Goal: Answer question/provide support: Share knowledge or assist other users

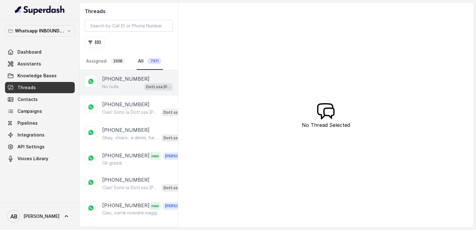
click at [126, 92] on div "+393337222252 No nulla Dott.ssa Saccone Federica AI" at bounding box center [129, 83] width 98 height 26
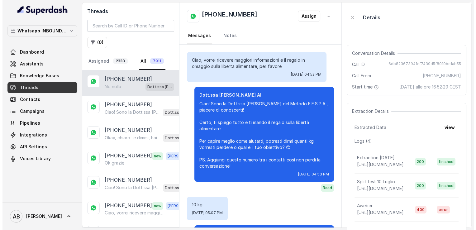
scroll to position [82, 0]
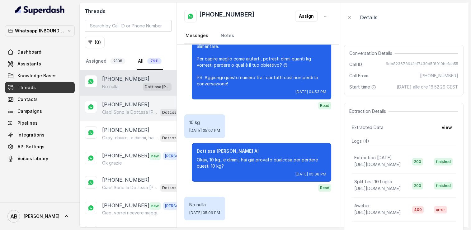
click at [133, 109] on p "Ciao! Sono la Dott.ssa [PERSON_NAME] del Metodo F.E.S.P.A., piacere di conoscer…" at bounding box center [130, 112] width 56 height 6
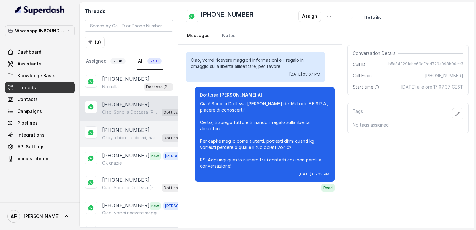
click at [130, 140] on p "Okay, chiaro.. e dimmi, hai già provato qualcosa per perdere questi 25 kg?" at bounding box center [130, 138] width 57 height 6
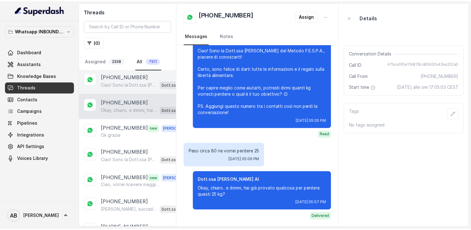
scroll to position [31, 0]
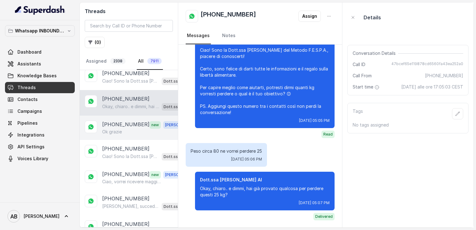
click at [130, 130] on div "Ok grazie" at bounding box center [146, 132] width 88 height 6
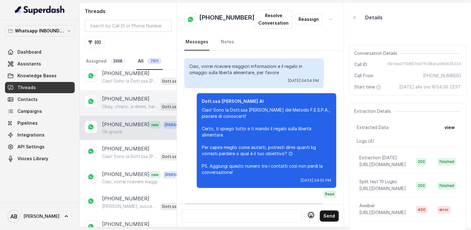
scroll to position [681, 0]
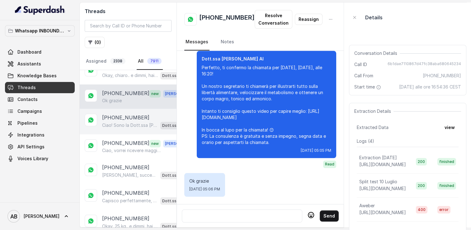
click at [125, 122] on p "Ciao! Sono la Dott.ssa [PERSON_NAME] del Metodo F.E.S.P.A., piacere di conoscer…" at bounding box center [130, 125] width 56 height 6
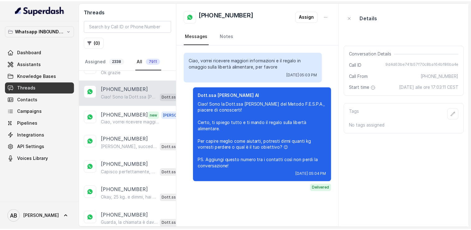
scroll to position [93, 0]
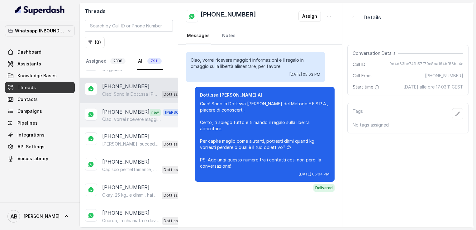
click at [124, 110] on p "[PHONE_NUMBER]" at bounding box center [125, 112] width 47 height 8
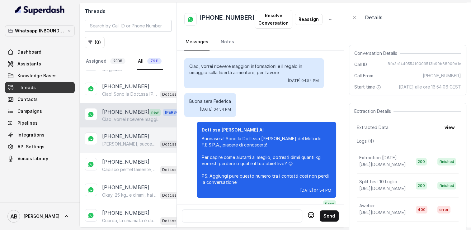
scroll to position [229, 0]
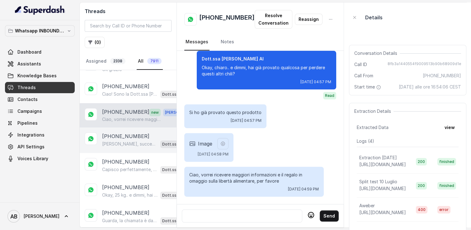
click at [125, 136] on p "[PHONE_NUMBER]" at bounding box center [125, 135] width 47 height 7
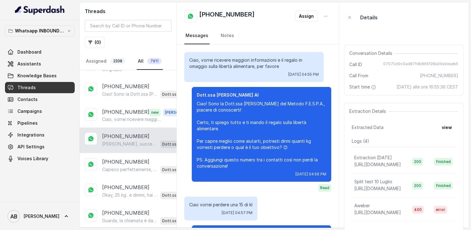
scroll to position [179, 0]
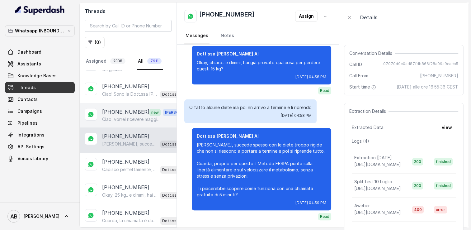
click at [134, 104] on div "+393299170091 new Alessandro Ciao, vorrei ricevere maggiori informazioni e il r…" at bounding box center [128, 115] width 97 height 24
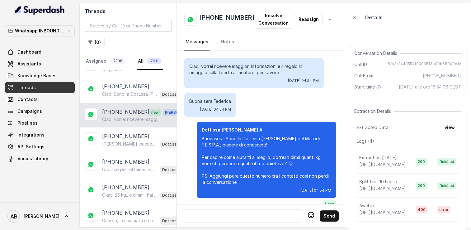
scroll to position [229, 0]
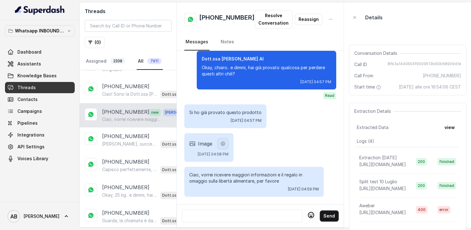
click at [229, 143] on button "button" at bounding box center [222, 143] width 11 height 11
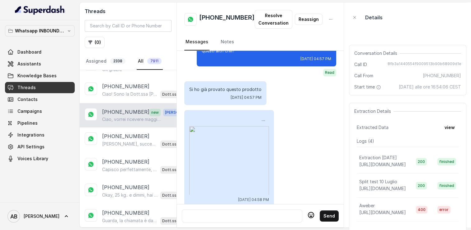
scroll to position [298, 0]
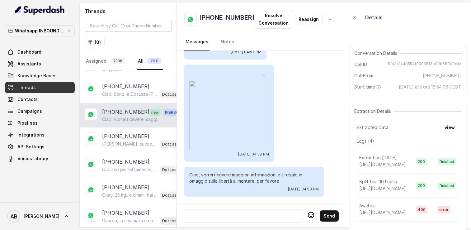
click at [226, 126] on img at bounding box center [229, 121] width 80 height 80
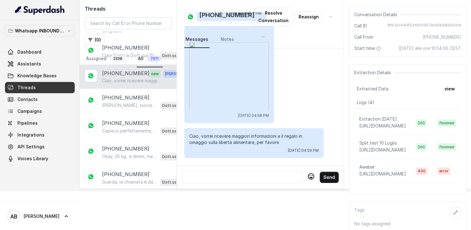
scroll to position [46, 0]
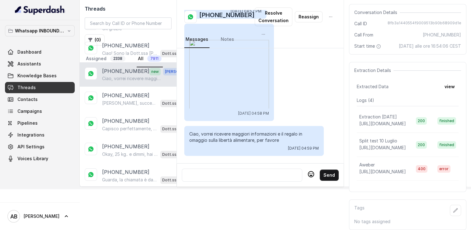
click at [265, 171] on div at bounding box center [242, 174] width 115 height 7
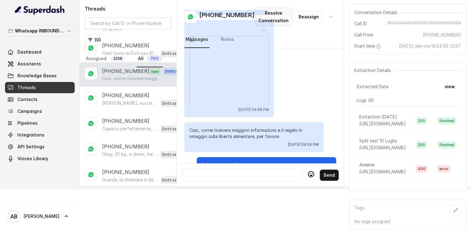
click at [270, 23] on button "Resolve Conversation" at bounding box center [274, 16] width 38 height 19
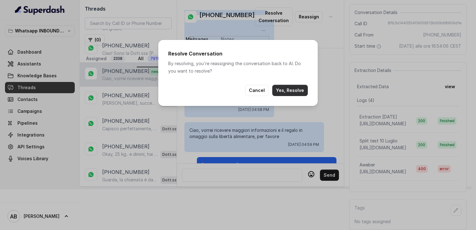
click at [291, 86] on button "Yes, Resolve" at bounding box center [290, 90] width 36 height 11
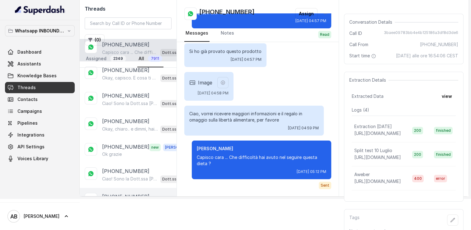
scroll to position [0, 0]
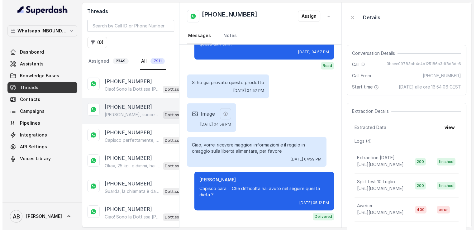
scroll to position [125, 0]
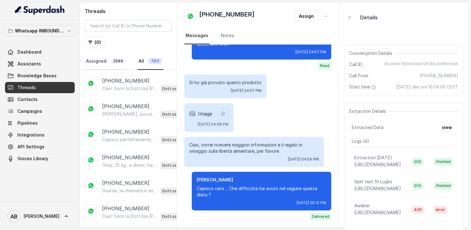
click at [100, 60] on link "Assigned 2349" at bounding box center [106, 61] width 43 height 17
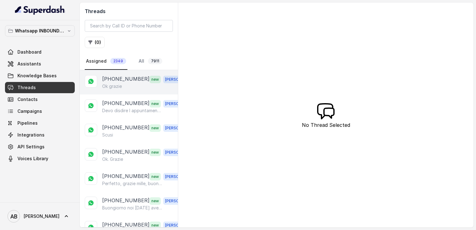
click at [117, 84] on p "Ok grazie" at bounding box center [112, 86] width 20 height 6
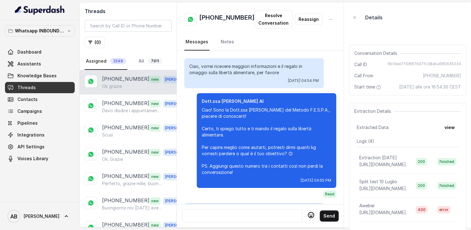
scroll to position [681, 0]
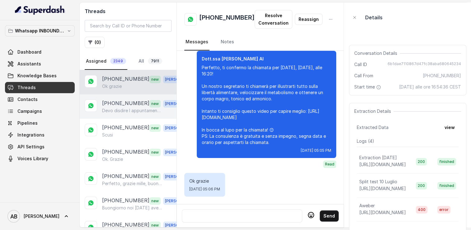
click at [120, 107] on p "Devo disdire l appuntamento ,pensavo fosse gratuito." at bounding box center [132, 110] width 60 height 6
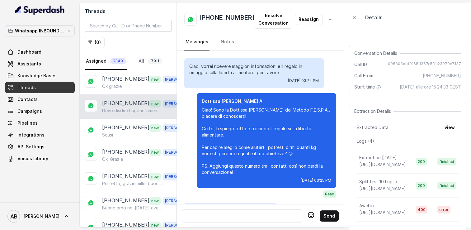
scroll to position [799, 0]
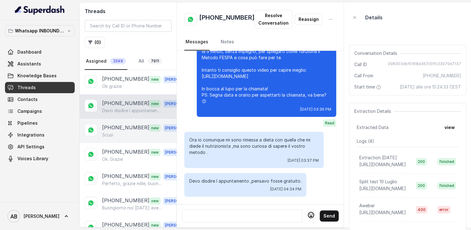
click at [141, 139] on div "[PHONE_NUMBER] new [PERSON_NAME]" at bounding box center [128, 131] width 97 height 24
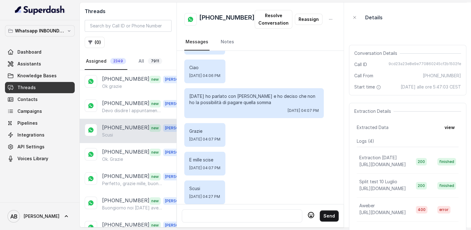
scroll to position [791, 0]
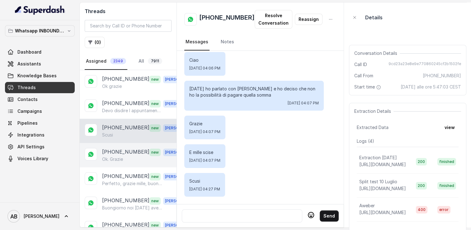
click at [128, 156] on div "Ok. Grazie" at bounding box center [145, 159] width 87 height 6
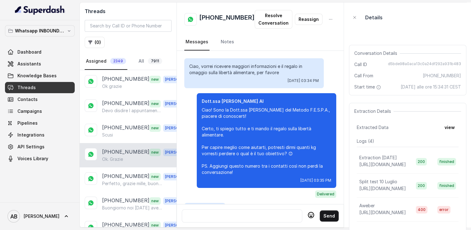
scroll to position [980, 0]
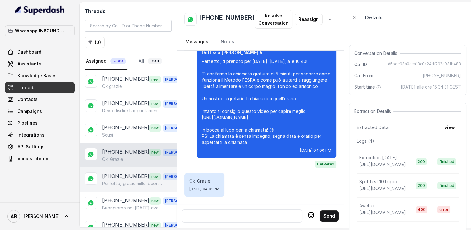
click at [128, 184] on p "Perfetto, grazie mille, buona giornata" at bounding box center [132, 183] width 60 height 6
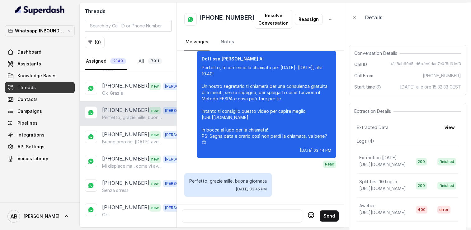
scroll to position [93, 0]
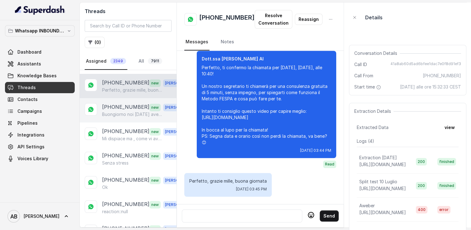
click at [124, 116] on div "[PHONE_NUMBER] new [PERSON_NAME] noi [DATE] avevamo una chiamata ma purtroppo d…" at bounding box center [128, 110] width 97 height 24
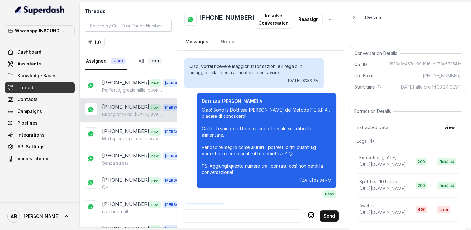
scroll to position [901, 0]
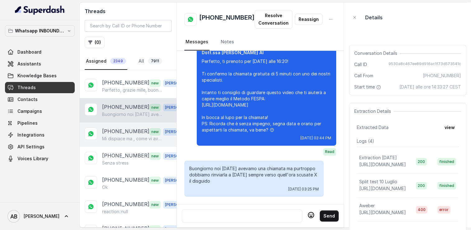
click at [125, 133] on p "[PHONE_NUMBER]" at bounding box center [125, 131] width 47 height 8
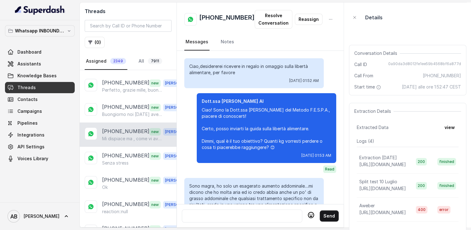
scroll to position [729, 0]
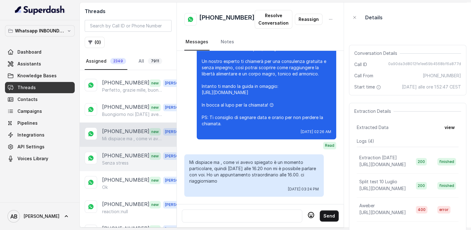
click at [122, 155] on p "[PHONE_NUMBER]" at bounding box center [125, 156] width 47 height 8
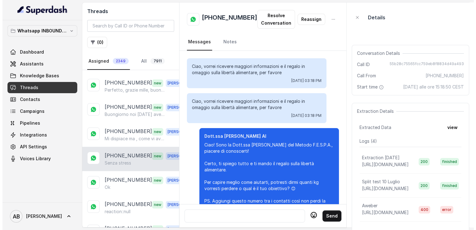
scroll to position [126, 0]
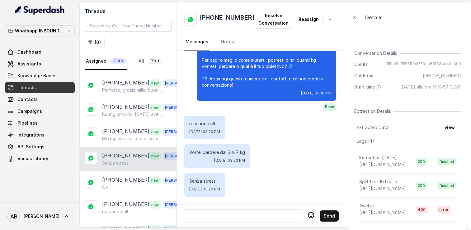
click at [243, 212] on div at bounding box center [242, 215] width 115 height 7
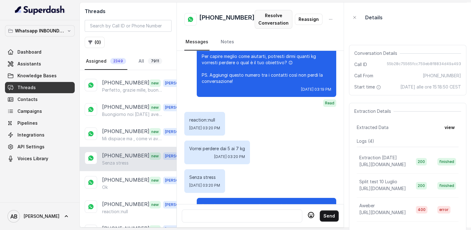
click at [277, 16] on button "Resolve Conversation" at bounding box center [274, 19] width 38 height 19
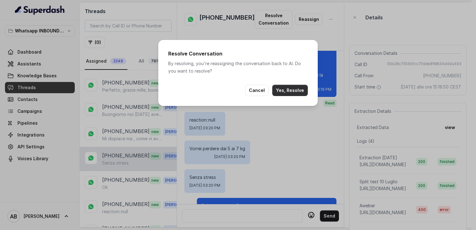
click at [290, 91] on button "Yes, Resolve" at bounding box center [290, 90] width 36 height 11
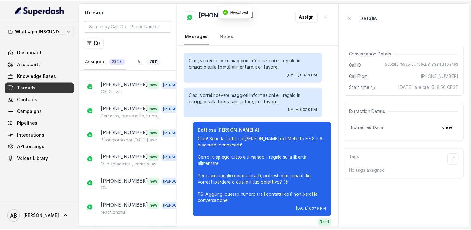
scroll to position [136, 0]
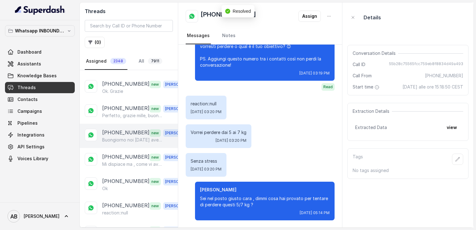
click at [121, 137] on p "Buongiorno noi [DATE] avevamo una chiamata ma purtroppo dobbiamo rinviarla a [D…" at bounding box center [132, 140] width 60 height 6
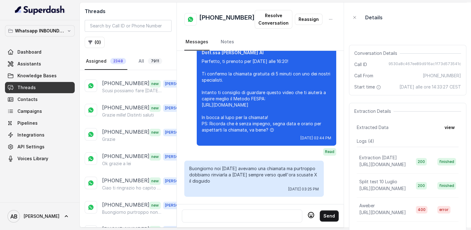
scroll to position [249, 0]
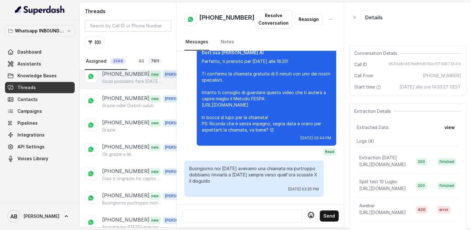
click at [134, 83] on div "[PHONE_NUMBER] new [PERSON_NAME] possiamo fare [DATE] pom xche [DATE] sono bloc…" at bounding box center [128, 77] width 97 height 24
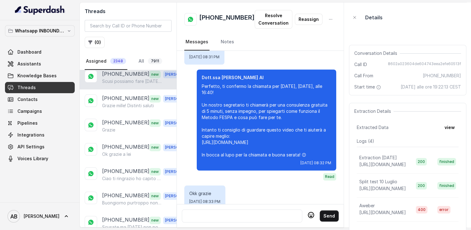
scroll to position [630, 0]
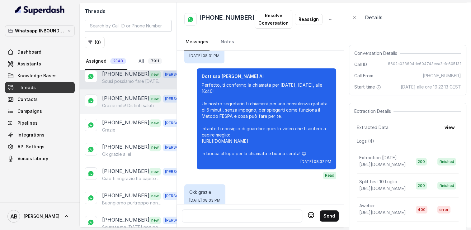
click at [125, 102] on p "Grazie mille! Distinti saluti" at bounding box center [128, 105] width 52 height 6
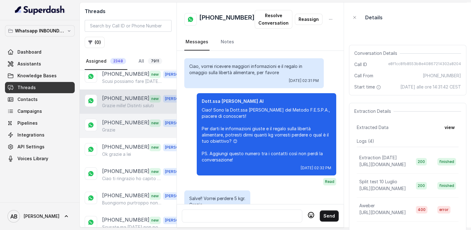
scroll to position [594, 0]
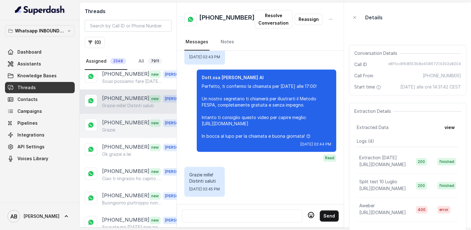
click at [127, 114] on div "[PHONE_NUMBER] new [PERSON_NAME]" at bounding box center [128, 126] width 97 height 24
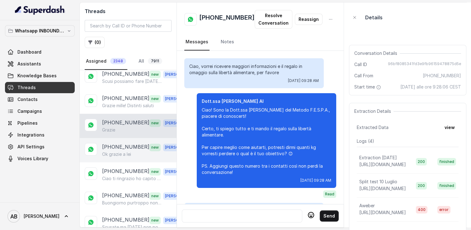
scroll to position [652, 0]
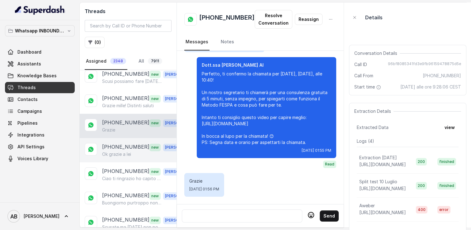
click at [122, 145] on p "[PHONE_NUMBER]" at bounding box center [125, 147] width 47 height 8
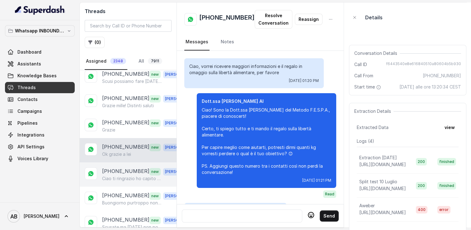
scroll to position [751, 0]
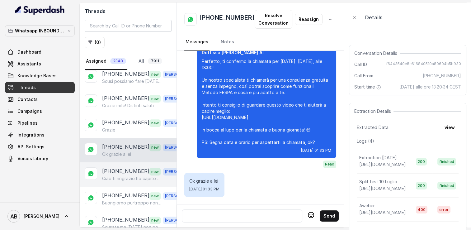
click at [126, 168] on p "[PHONE_NUMBER]" at bounding box center [125, 171] width 47 height 8
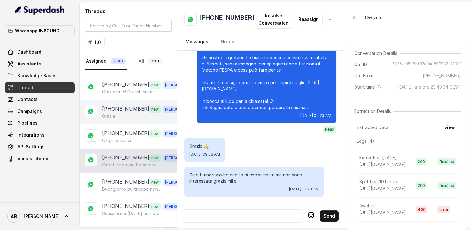
scroll to position [311, 0]
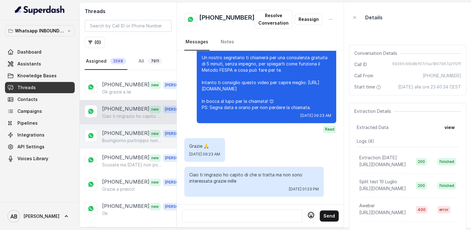
click at [127, 137] on p "Buongiorno purtroppo non posso rispondere [DATE] pomeriggio. Ho avuto un proble…" at bounding box center [132, 140] width 60 height 6
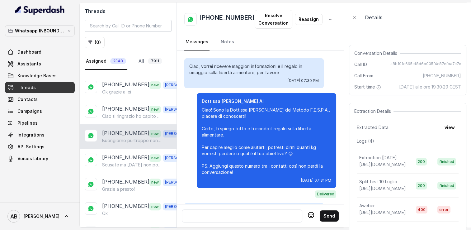
scroll to position [824, 0]
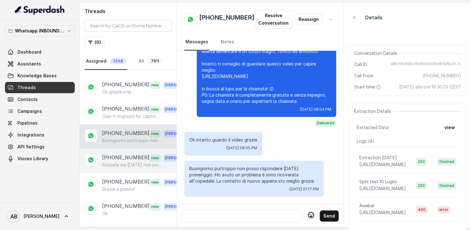
click at [133, 164] on div "[PHONE_NUMBER] new [PERSON_NAME] ma [DATE] non posso.ascoltare il dottore [PERS…" at bounding box center [128, 161] width 97 height 24
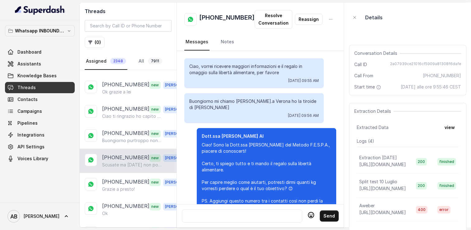
scroll to position [771, 0]
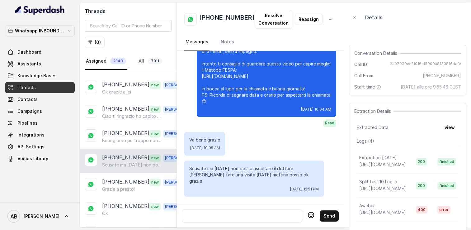
click at [216, 18] on h2 "[PHONE_NUMBER]" at bounding box center [226, 19] width 55 height 12
copy h2 "[PHONE_NUMBER]"
drag, startPoint x: 189, startPoint y: 170, endPoint x: 258, endPoint y: 176, distance: 68.8
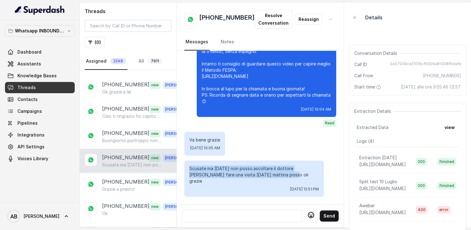
click at [276, 177] on p "Scusate ma [DATE] non posso.ascoltare il dottore [PERSON_NAME] fare una visita …" at bounding box center [254, 174] width 130 height 19
copy p "Scusate ma [DATE] non posso.ascoltare il dottore [PERSON_NAME] fare una visita …"
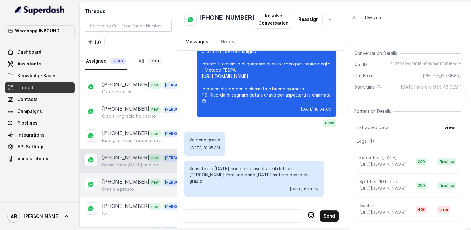
click at [127, 178] on p "[PHONE_NUMBER]" at bounding box center [125, 182] width 47 height 8
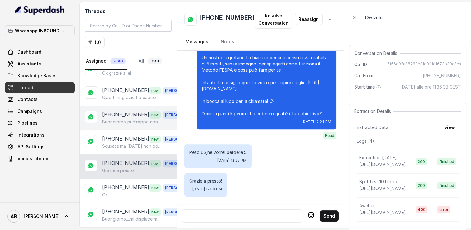
scroll to position [374, 0]
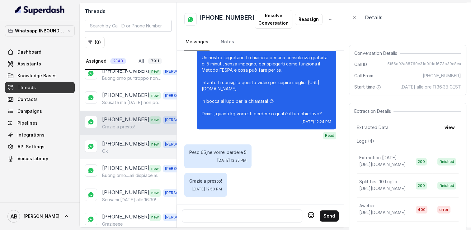
click at [128, 142] on p "[PHONE_NUMBER]" at bounding box center [125, 144] width 47 height 8
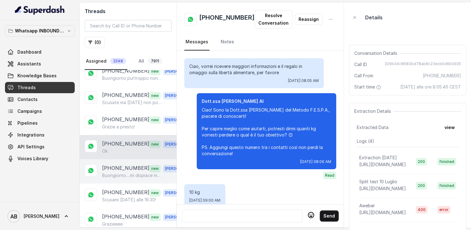
scroll to position [821, 0]
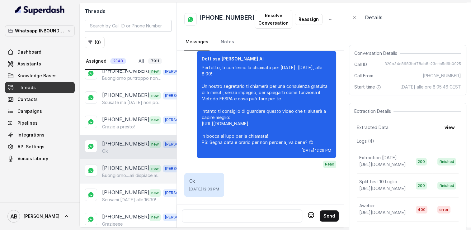
click at [127, 164] on p "[PHONE_NUMBER]" at bounding box center [125, 168] width 47 height 8
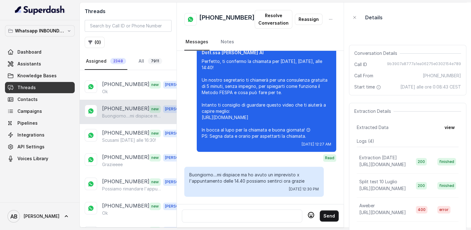
scroll to position [436, 0]
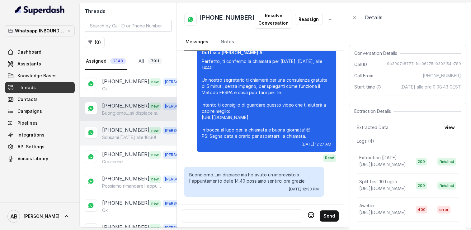
click at [122, 135] on div "[PHONE_NUMBER] new [PERSON_NAME]mi [DATE] alle 16:30!" at bounding box center [128, 133] width 97 height 24
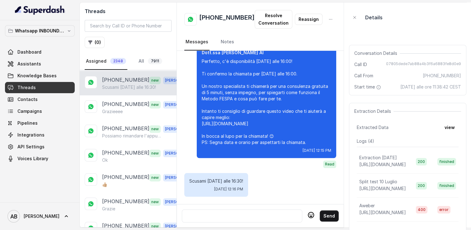
scroll to position [498, 0]
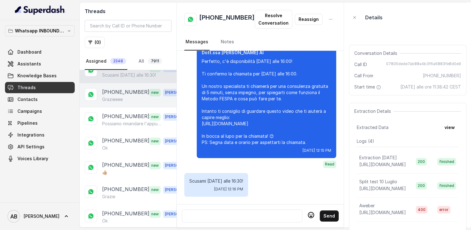
click at [128, 88] on p "[PHONE_NUMBER]" at bounding box center [125, 92] width 47 height 8
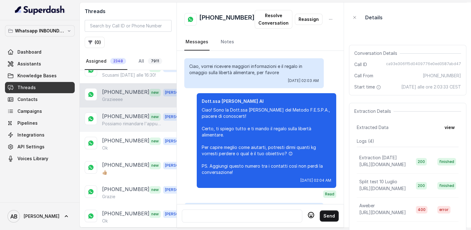
scroll to position [876, 0]
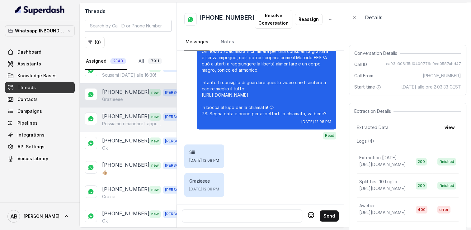
click at [120, 112] on p "[PHONE_NUMBER]" at bounding box center [125, 116] width 47 height 8
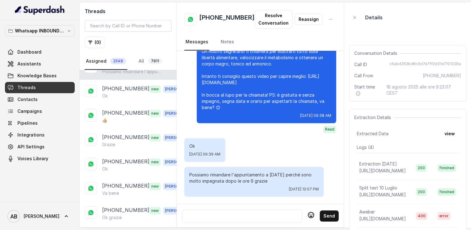
scroll to position [561, 0]
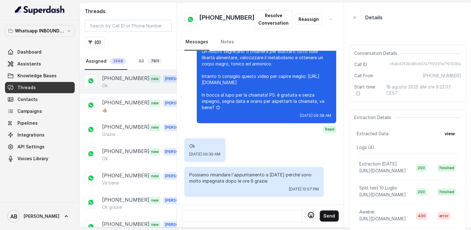
click at [118, 83] on div "Ok" at bounding box center [145, 86] width 87 height 6
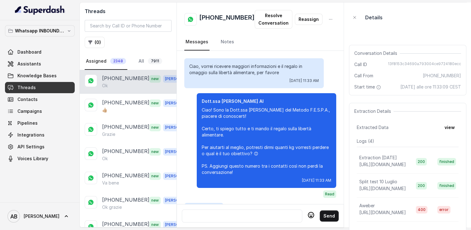
scroll to position [777, 0]
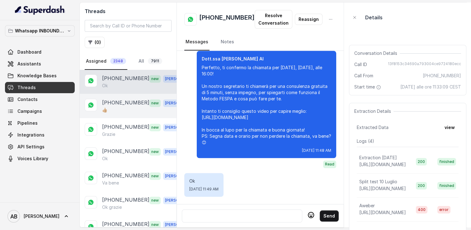
click at [125, 99] on p "[PHONE_NUMBER]" at bounding box center [125, 103] width 47 height 8
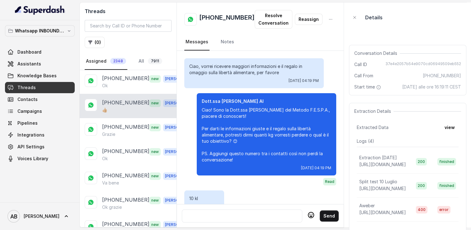
scroll to position [989, 0]
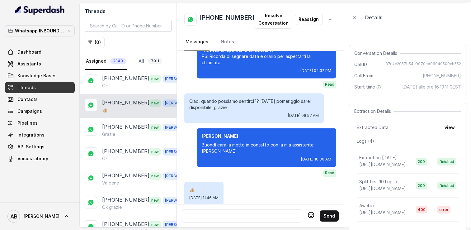
click at [125, 110] on div "[PHONE_NUMBER] new [PERSON_NAME] 👍🏼" at bounding box center [128, 106] width 97 height 24
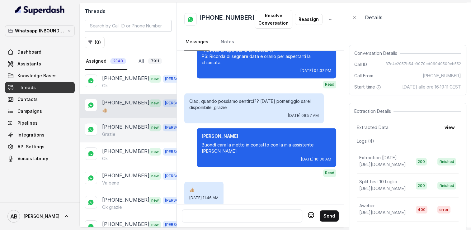
click at [125, 134] on div "[PHONE_NUMBER] new [PERSON_NAME]" at bounding box center [128, 130] width 97 height 24
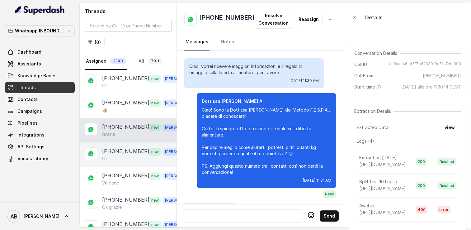
scroll to position [724, 0]
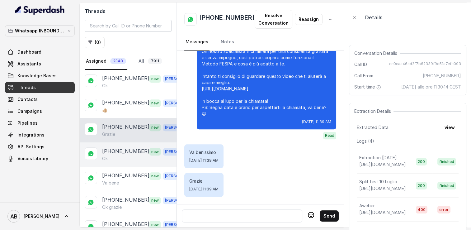
click at [126, 155] on div "Ok" at bounding box center [145, 158] width 87 height 6
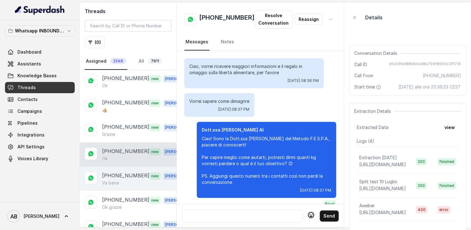
scroll to position [1194, 0]
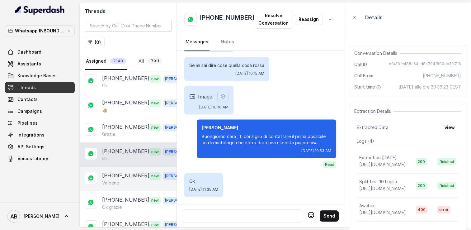
click at [127, 172] on p "[PHONE_NUMBER]" at bounding box center [125, 176] width 47 height 8
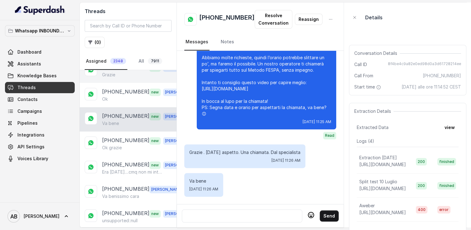
scroll to position [623, 0]
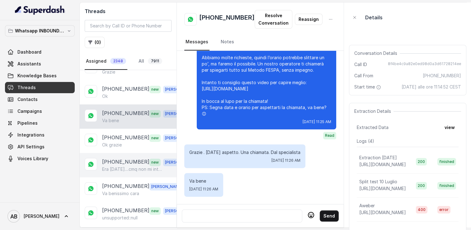
click at [125, 158] on p "[PHONE_NUMBER]" at bounding box center [125, 162] width 47 height 8
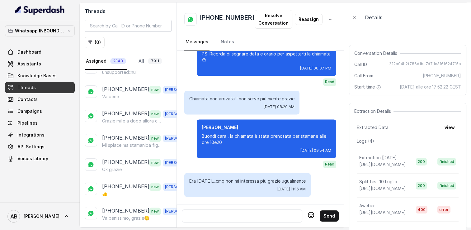
scroll to position [779, 0]
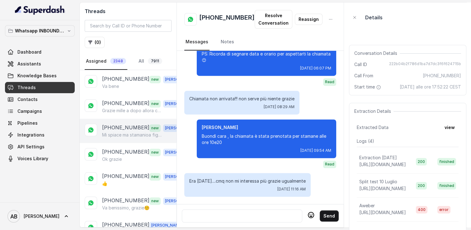
click at [131, 124] on p "[PHONE_NUMBER]" at bounding box center [125, 128] width 47 height 8
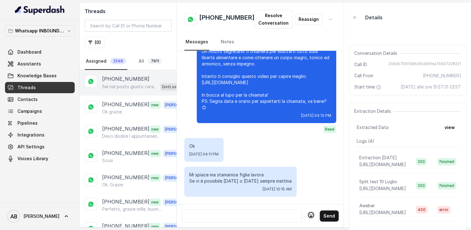
click at [130, 83] on div "Sei nel posto giusto cara , dimmi cosa hai provato per tentare di perdere quest…" at bounding box center [145, 87] width 87 height 8
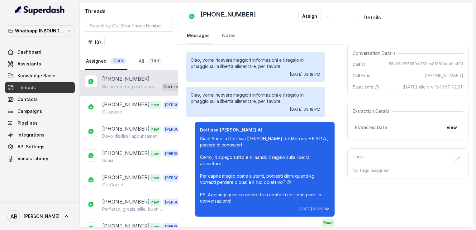
scroll to position [136, 0]
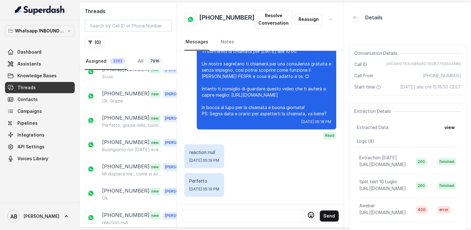
scroll to position [187, 0]
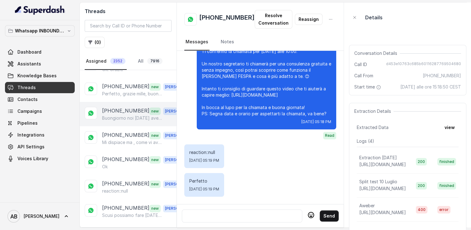
click at [122, 120] on div "[PHONE_NUMBER] new [PERSON_NAME] noi [DATE] avevamo una chiamata ma purtroppo d…" at bounding box center [128, 114] width 97 height 24
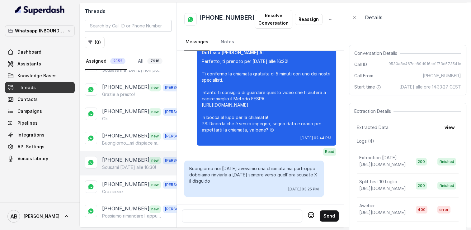
scroll to position [498, 0]
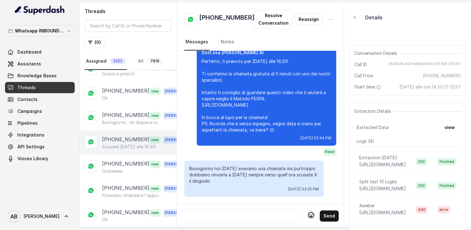
click at [125, 131] on div "[PHONE_NUMBER] new [PERSON_NAME]mi [DATE] alle 16:30!" at bounding box center [128, 143] width 97 height 24
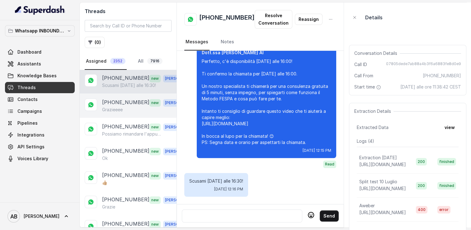
scroll to position [561, 0]
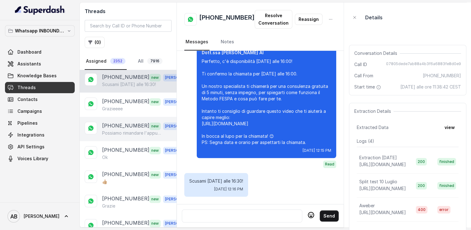
click at [125, 122] on p "[PHONE_NUMBER]" at bounding box center [125, 126] width 47 height 8
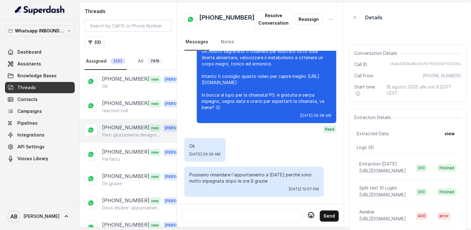
click at [132, 138] on div "+393299170091 new Alessandro Però giustamente dimagrendo ho un po la pelle un p…" at bounding box center [128, 131] width 97 height 24
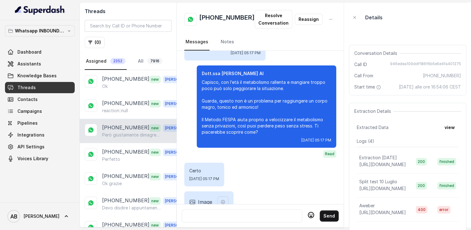
scroll to position [563, 0]
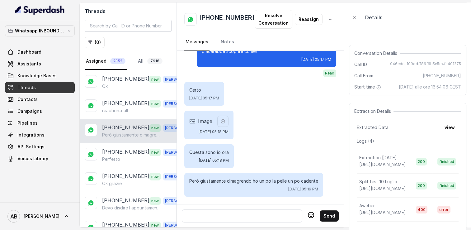
click at [260, 212] on div at bounding box center [242, 215] width 115 height 7
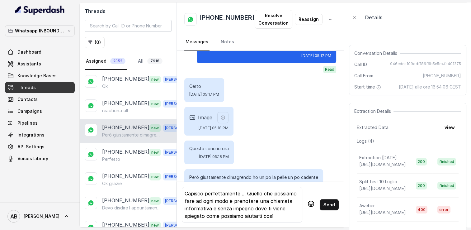
scroll to position [0, 0]
click at [308, 201] on icon at bounding box center [311, 204] width 6 height 6
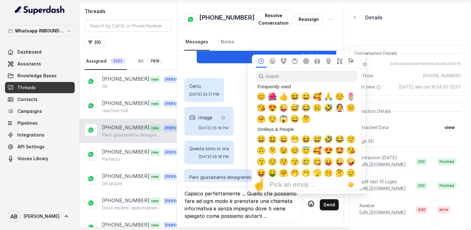
click at [275, 98] on span "🌺" at bounding box center [272, 96] width 9 height 9
click at [275, 98] on div "Certo Tue, Aug 19, 2025, 05:17 PM" at bounding box center [260, 90] width 152 height 24
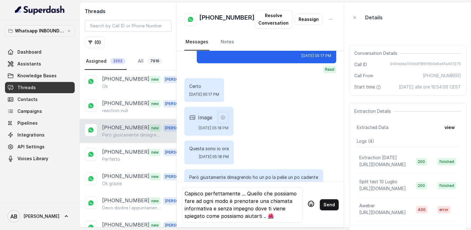
click at [204, 213] on div "Capisco perfettamente ... Quello che possiamo fare ad ogni modo è prenotare una…" at bounding box center [242, 205] width 115 height 30
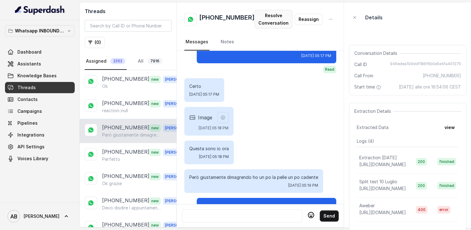
click at [272, 11] on button "Resolve Conversation" at bounding box center [274, 19] width 38 height 19
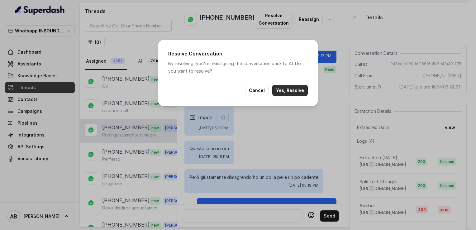
click at [286, 86] on button "Yes, Resolve" at bounding box center [290, 90] width 36 height 11
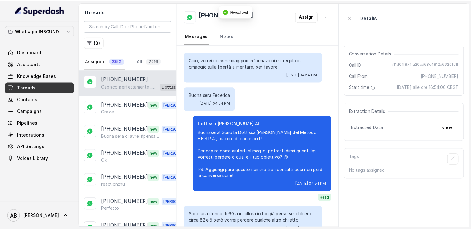
scroll to position [595, 0]
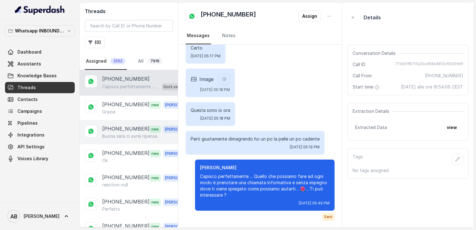
click at [130, 130] on p "+393385732753" at bounding box center [125, 129] width 47 height 8
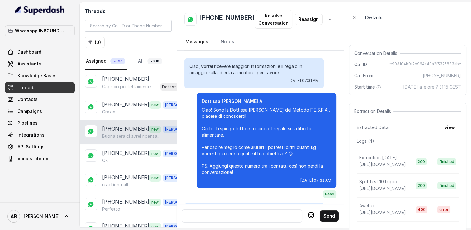
scroll to position [660, 0]
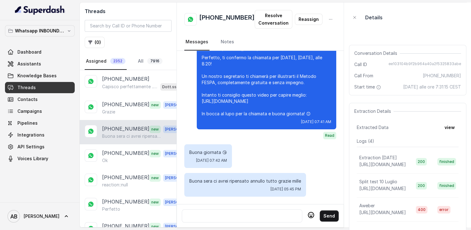
click at [255, 212] on div at bounding box center [242, 215] width 115 height 7
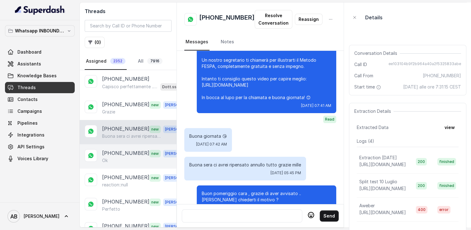
click at [131, 151] on p "+393286443484" at bounding box center [125, 153] width 47 height 8
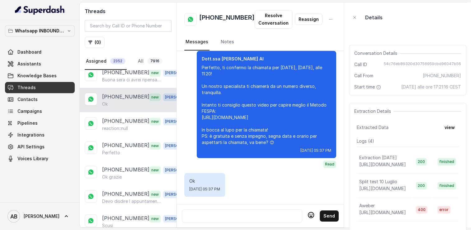
scroll to position [62, 0]
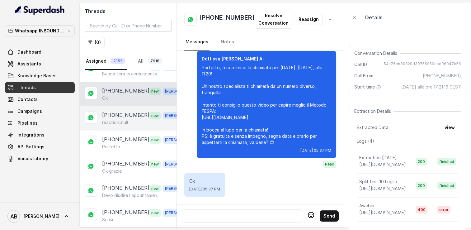
click at [113, 113] on p "[PHONE_NUMBER]" at bounding box center [125, 115] width 47 height 8
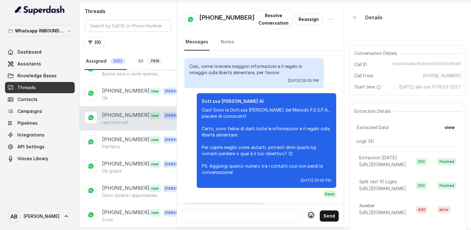
scroll to position [567, 0]
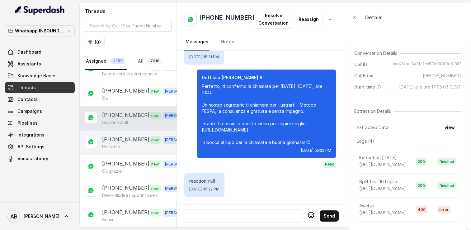
click at [127, 144] on div "Perfetto" at bounding box center [145, 147] width 87 height 6
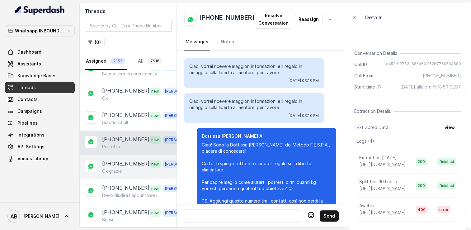
scroll to position [725, 0]
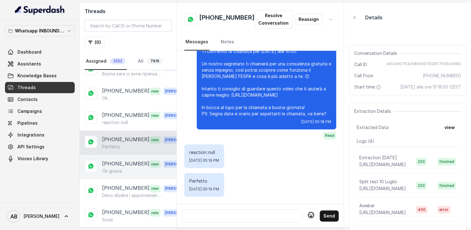
click at [129, 168] on div "Ok grazie" at bounding box center [145, 171] width 87 height 6
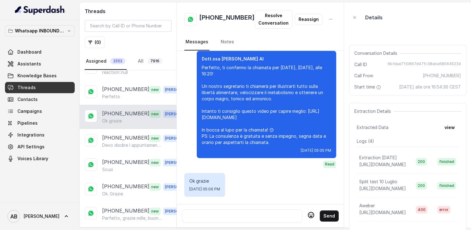
scroll to position [125, 0]
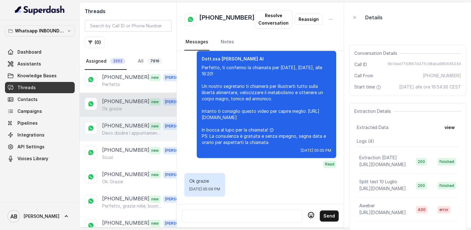
click at [131, 130] on p "Devo disdire l appuntamento ,pensavo fosse gratuito." at bounding box center [132, 133] width 60 height 6
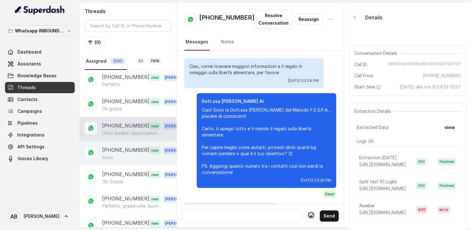
scroll to position [799, 0]
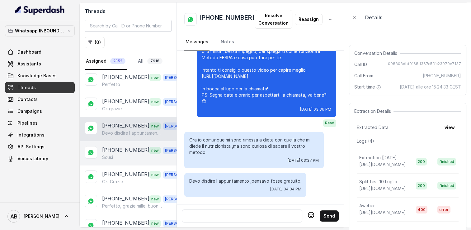
click at [135, 149] on p "[PHONE_NUMBER]" at bounding box center [125, 150] width 47 height 8
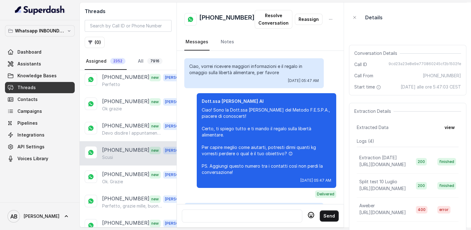
scroll to position [791, 0]
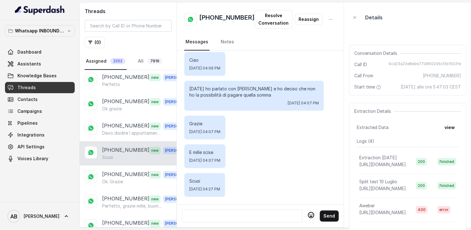
click at [219, 20] on h2 "[PHONE_NUMBER]" at bounding box center [226, 19] width 55 height 12
copy h2 "[PHONE_NUMBER]"
click at [228, 212] on div at bounding box center [242, 215] width 115 height 7
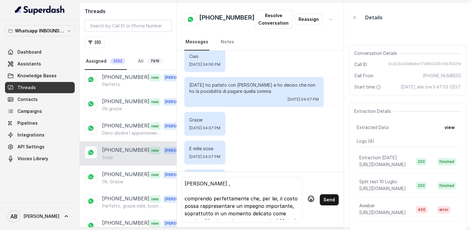
scroll to position [0, 0]
click at [329, 199] on button "Send" at bounding box center [329, 199] width 19 height 11
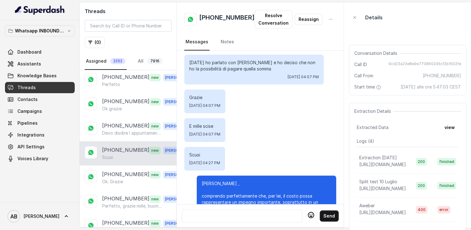
scroll to position [863, 0]
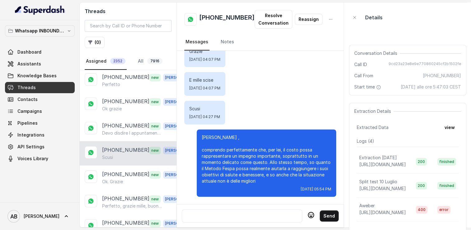
click at [241, 213] on div at bounding box center [242, 215] width 115 height 7
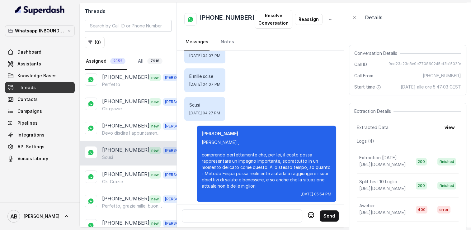
click at [218, 214] on div at bounding box center [242, 215] width 115 height 7
click at [219, 214] on div at bounding box center [242, 215] width 115 height 7
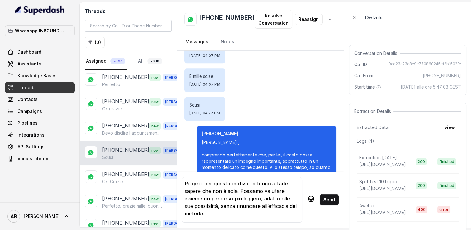
scroll to position [31, 0]
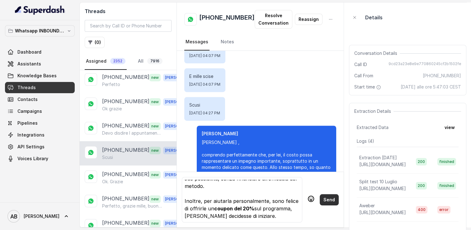
click at [324, 199] on button "Send" at bounding box center [329, 199] width 19 height 11
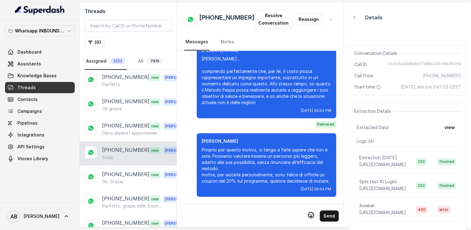
scroll to position [951, 0]
click at [233, 212] on div at bounding box center [242, 215] width 115 height 7
click at [248, 214] on div at bounding box center [242, 215] width 115 height 7
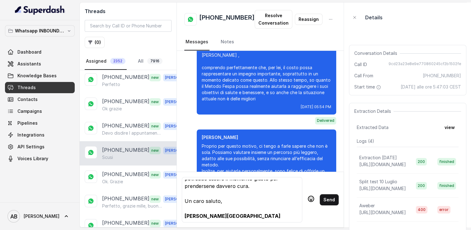
click at [195, 213] on strong "Dott. Saccone" at bounding box center [233, 216] width 96 height 6
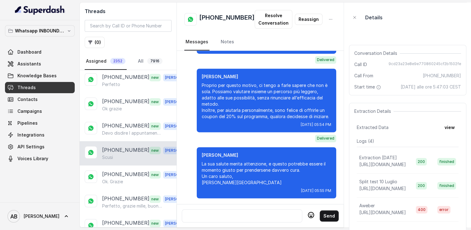
scroll to position [1017, 0]
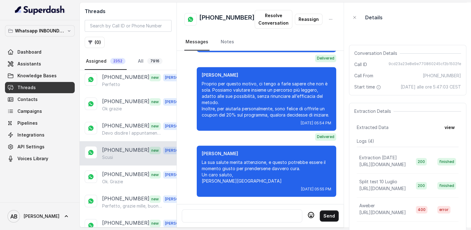
click at [235, 212] on div at bounding box center [242, 215] width 115 height 7
